Goal: Obtain resource: Download file/media

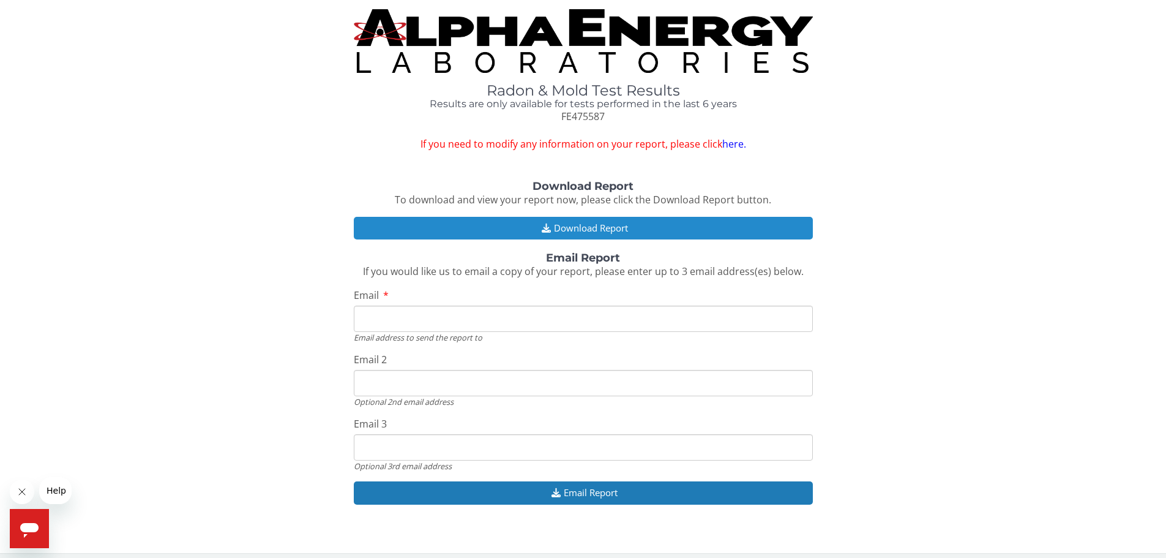
click at [592, 228] on button "Download Report" at bounding box center [583, 228] width 459 height 23
click at [602, 229] on button "Download Report" at bounding box center [583, 228] width 459 height 23
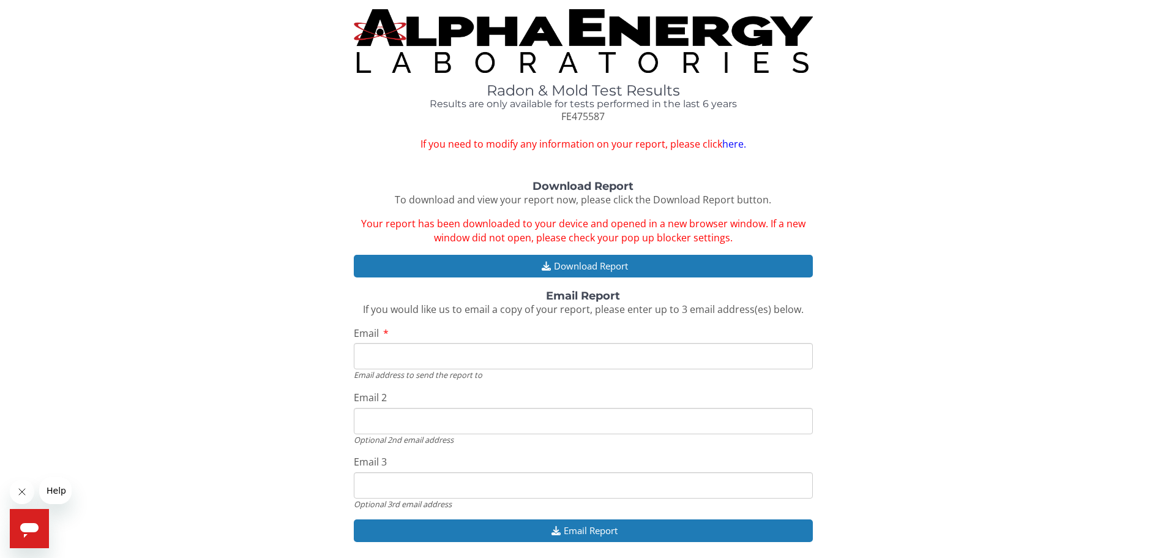
click at [436, 359] on input "Email" at bounding box center [583, 356] width 459 height 26
type input "[PERSON_NAME][EMAIL_ADDRESS][PERSON_NAME][DOMAIN_NAME]"
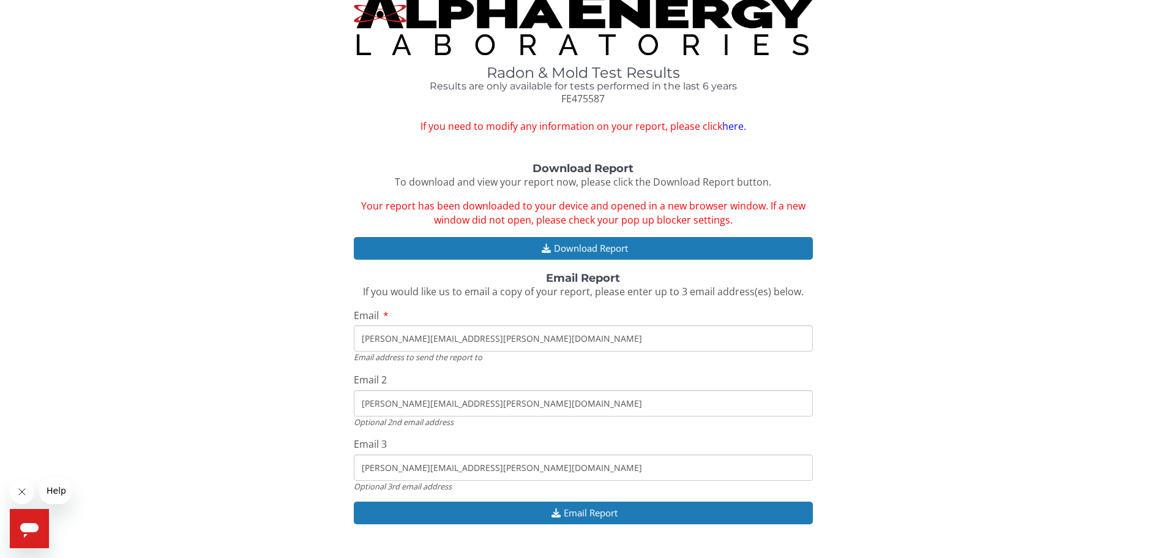
scroll to position [45, 0]
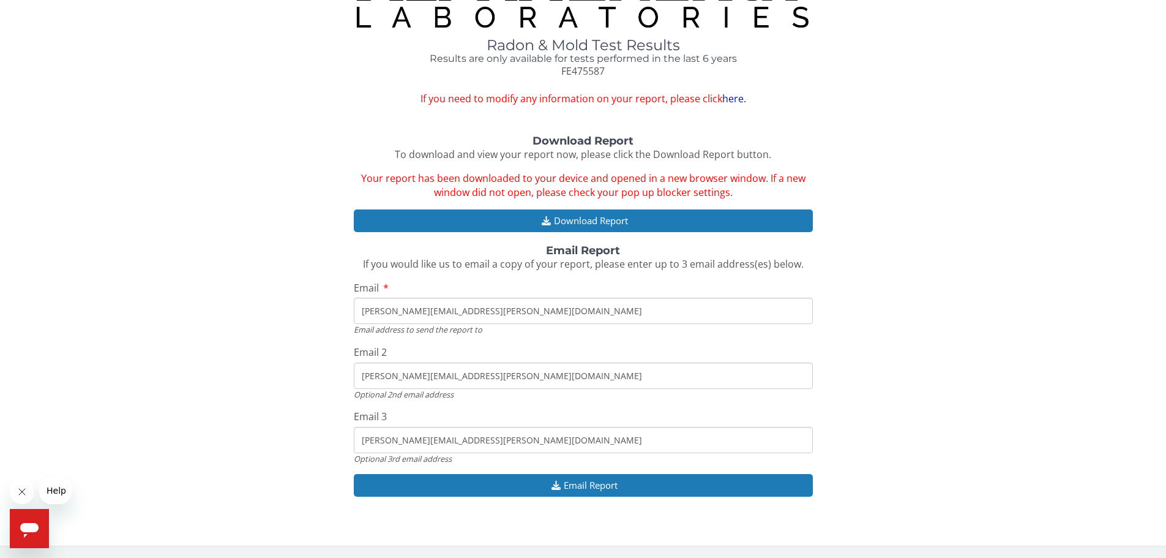
drag, startPoint x: 462, startPoint y: 374, endPoint x: 445, endPoint y: 381, distance: 17.8
click at [421, 364] on input "[PERSON_NAME][EMAIL_ADDRESS][PERSON_NAME][DOMAIN_NAME]" at bounding box center [583, 375] width 459 height 26
type input "[PERSON_NAME][EMAIL_ADDRESS][PERSON_NAME][DOMAIN_NAME]"
click at [470, 438] on input "[PERSON_NAME][EMAIL_ADDRESS][PERSON_NAME][DOMAIN_NAME]" at bounding box center [583, 440] width 459 height 26
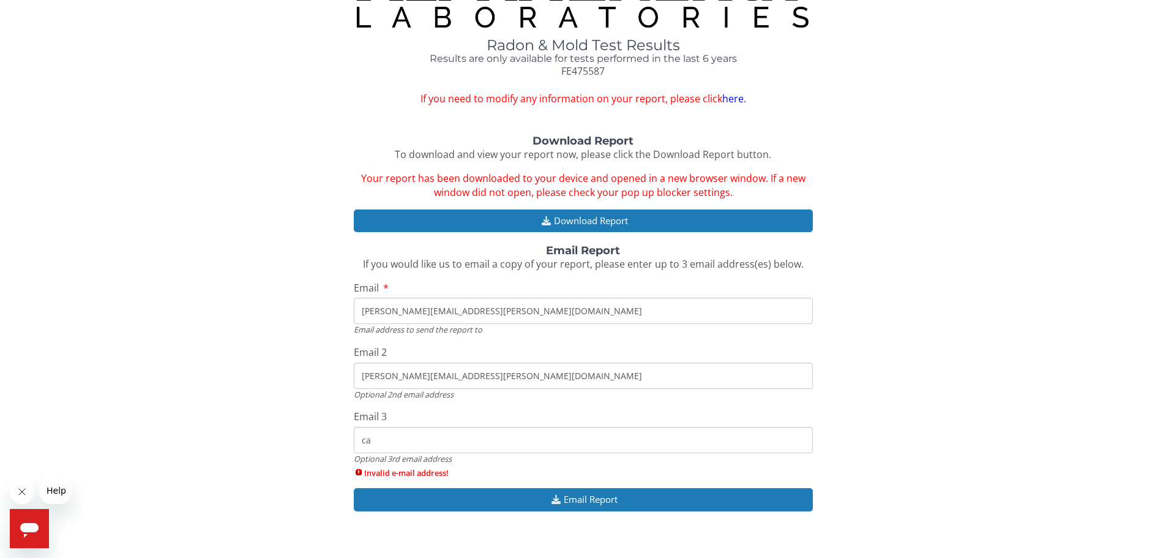
type input "c"
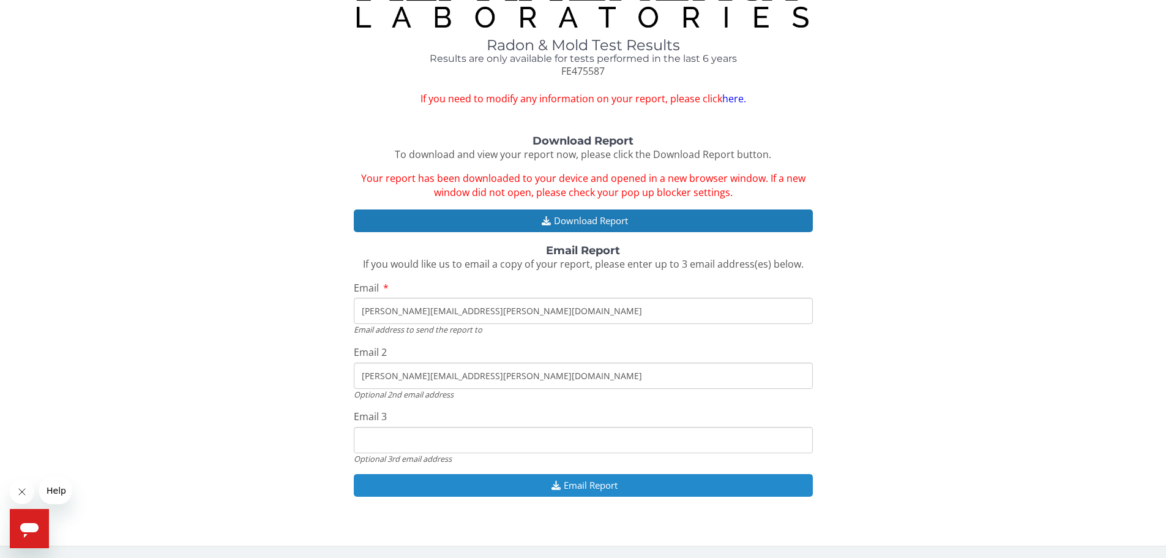
click at [596, 486] on button "Email Report" at bounding box center [583, 485] width 459 height 23
